Goal: Transaction & Acquisition: Purchase product/service

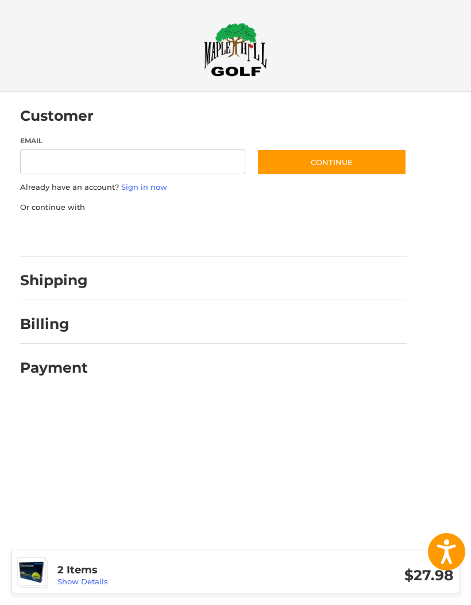
click at [126, 164] on input "Email" at bounding box center [133, 162] width 226 height 26
type input "**********"
click at [366, 162] on button "Continue" at bounding box center [332, 162] width 150 height 26
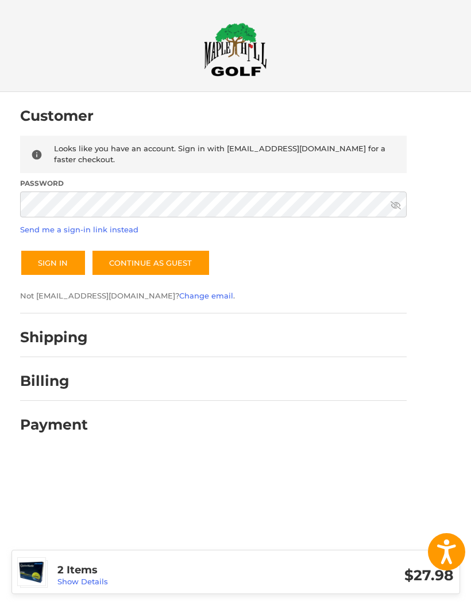
click at [396, 201] on icon at bounding box center [396, 205] width 10 height 10
click at [56, 257] on button "Sign In" at bounding box center [53, 262] width 66 height 26
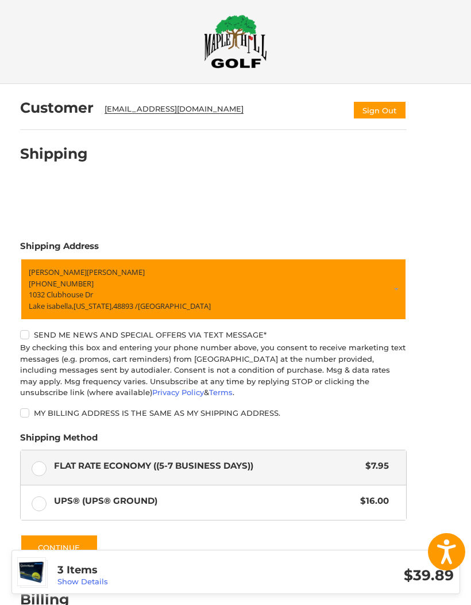
scroll to position [75, 0]
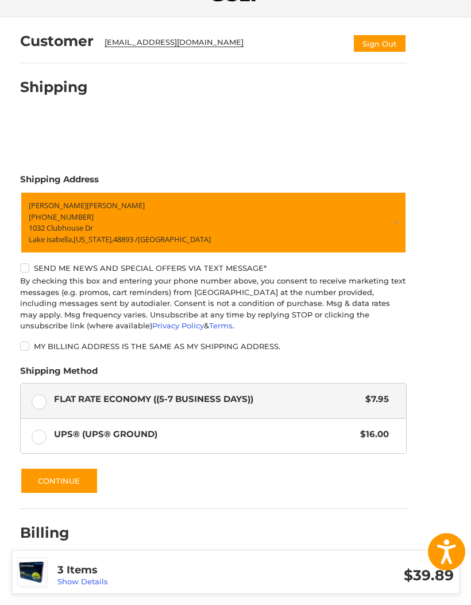
click at [101, 586] on link "Show Details" at bounding box center [82, 581] width 51 height 9
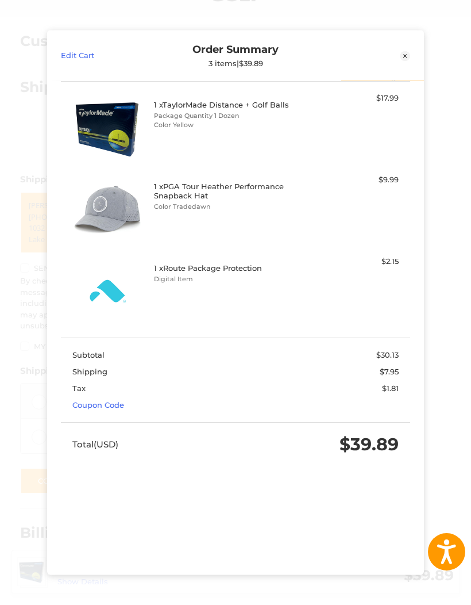
click at [201, 272] on h4 "1 x Route Package Protection" at bounding box center [234, 267] width 160 height 9
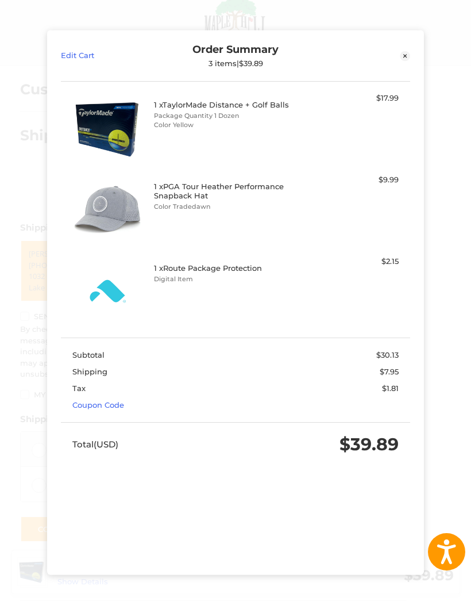
scroll to position [25, 0]
click at [76, 43] on link "Edit Cart" at bounding box center [104, 55] width 87 height 25
